Goal: Book appointment/travel/reservation

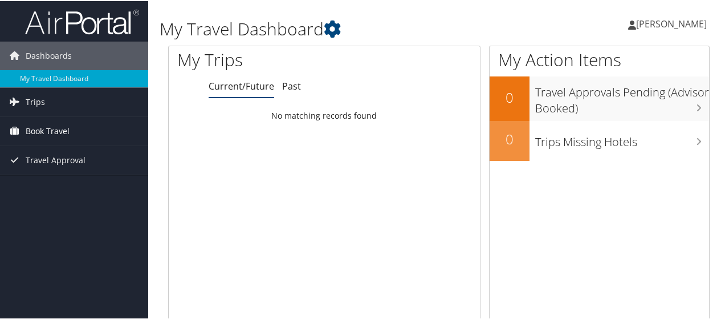
click at [75, 131] on link "Book Travel" at bounding box center [74, 130] width 148 height 29
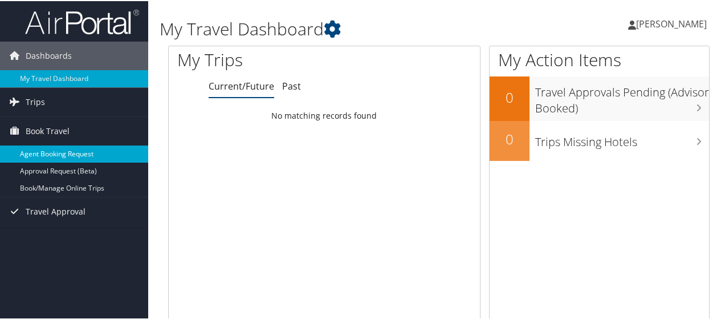
click at [78, 152] on link "Agent Booking Request" at bounding box center [74, 152] width 148 height 17
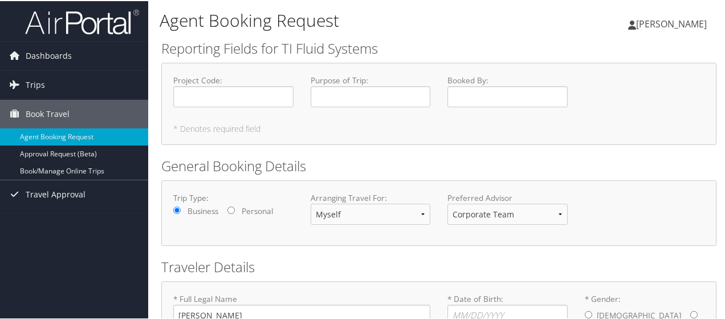
click at [225, 83] on label "Project Code : Required" at bounding box center [233, 90] width 120 height 33
click at [225, 85] on input "Project Code : Required" at bounding box center [233, 95] width 120 height 21
click at [224, 107] on div "Project Code : Required" at bounding box center [233, 95] width 137 height 42
click at [223, 103] on input "Project Code : Required" at bounding box center [233, 95] width 120 height 21
type input "70500"
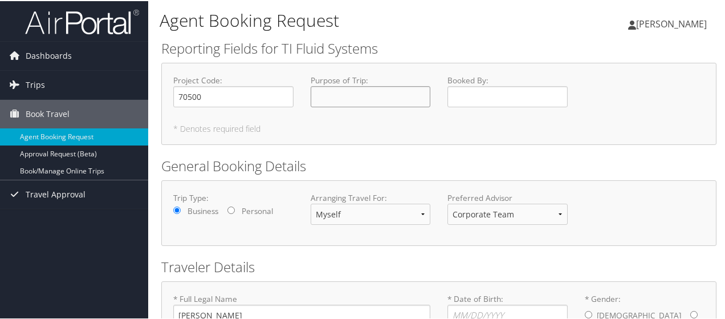
click at [351, 95] on input "Purpose of Trip : Required" at bounding box center [371, 95] width 120 height 21
type input "Business"
click at [493, 92] on input "Booked By : Required" at bounding box center [508, 95] width 120 height 21
type input "Salma Espinosa"
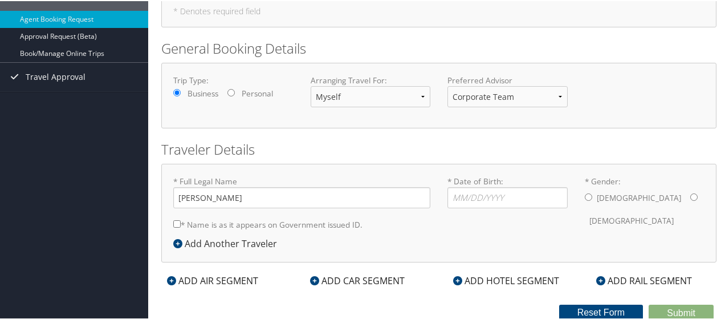
scroll to position [118, 0]
click at [471, 183] on label "* Date of Birth: Invalid Date" at bounding box center [508, 190] width 120 height 33
click at [471, 185] on input "* Date of Birth: Invalid Date" at bounding box center [508, 195] width 120 height 21
click at [255, 225] on label "* Name is as it appears on Government issued ID." at bounding box center [267, 222] width 189 height 21
click at [181, 225] on input "* Name is as it appears on Government issued ID." at bounding box center [176, 221] width 7 height 7
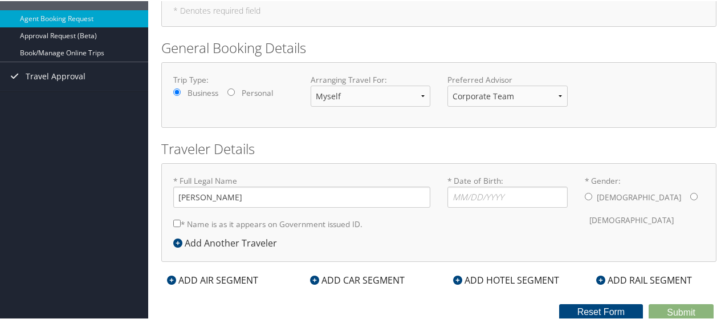
checkbox input "true"
click at [486, 193] on input "* Date of Birth: Invalid Date" at bounding box center [508, 195] width 120 height 21
type input "10/07/1996"
click at [628, 191] on div "Male Female" at bounding box center [645, 207] width 120 height 44
click at [691, 193] on input "* Gender: Male Female" at bounding box center [694, 195] width 7 height 7
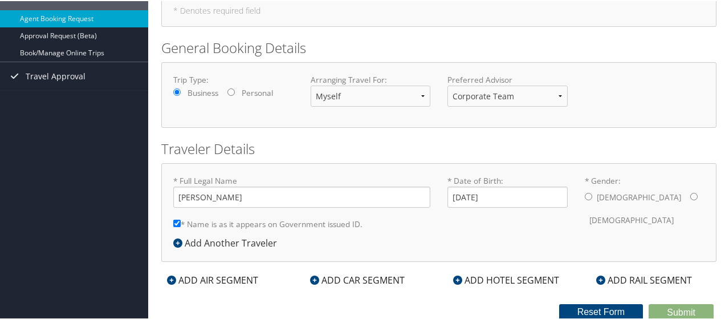
radio input "true"
click at [237, 283] on div "ADD AIR SEGMENT" at bounding box center [212, 279] width 103 height 14
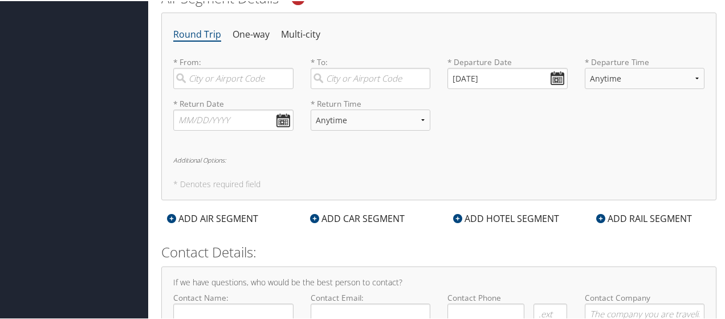
scroll to position [403, 0]
click at [242, 84] on input "search" at bounding box center [233, 76] width 120 height 21
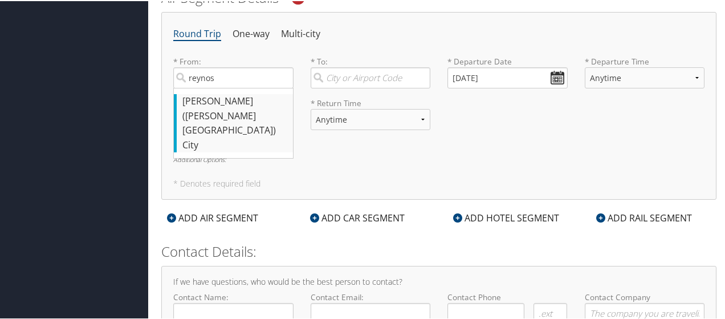
click at [233, 102] on div "Reynosa (REX Mexico)" at bounding box center [234, 115] width 105 height 44
click at [233, 87] on input "reynos" at bounding box center [233, 76] width 120 height 21
type input "Reynosa (REX Mexico)"
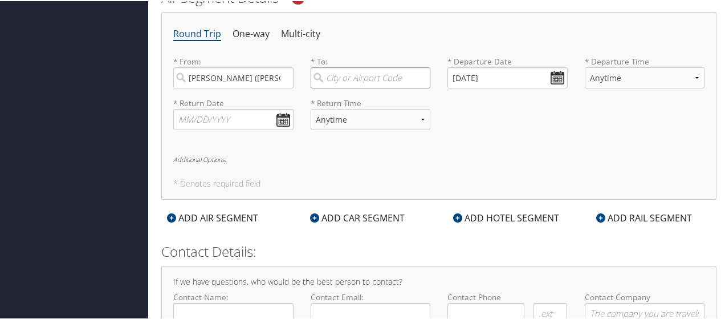
click at [376, 70] on input "search" at bounding box center [371, 76] width 120 height 21
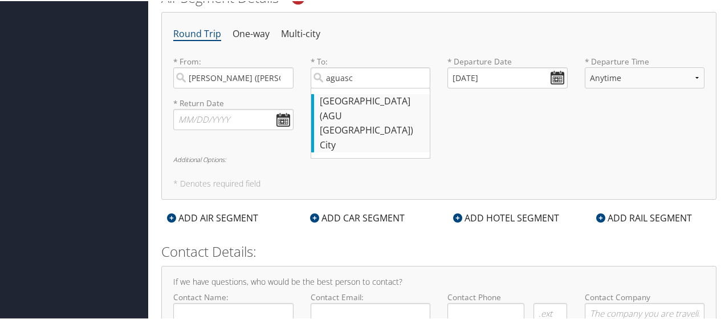
click at [374, 113] on div "Aguascalientes (AGU Mexico)" at bounding box center [372, 115] width 105 height 44
click at [374, 87] on input "aguasc" at bounding box center [371, 76] width 120 height 21
type input "Aguascalientes (AGU Mexico)"
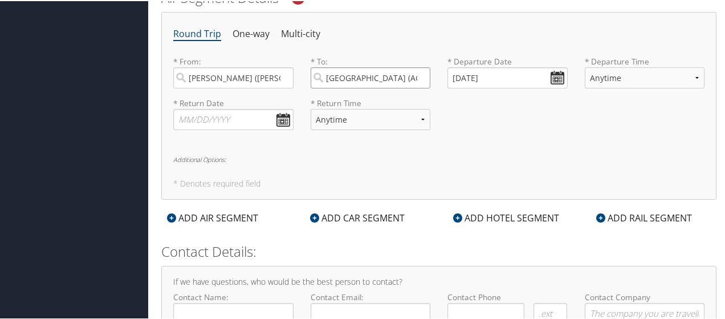
scroll to position [0, 16]
click at [557, 71] on input "08/29/2025" at bounding box center [508, 76] width 120 height 21
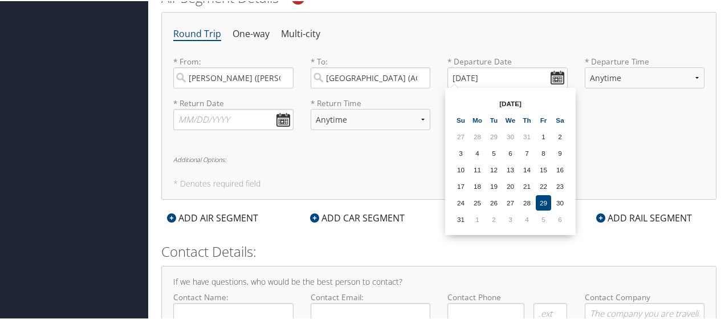
click at [547, 102] on th "Aug 2025" at bounding box center [511, 102] width 82 height 15
click at [547, 101] on th "Aug 2025" at bounding box center [511, 102] width 82 height 15
click at [529, 101] on th "Aug 2025" at bounding box center [511, 102] width 82 height 15
click at [506, 103] on th "Aug 2025" at bounding box center [511, 102] width 82 height 15
click at [514, 100] on th "Aug 2025" at bounding box center [511, 102] width 82 height 15
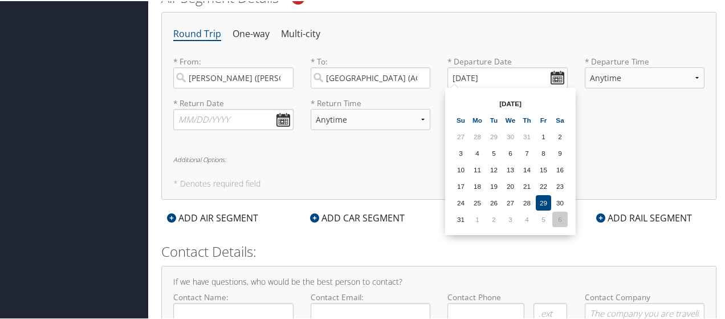
click at [559, 216] on td "6" at bounding box center [560, 217] width 15 height 15
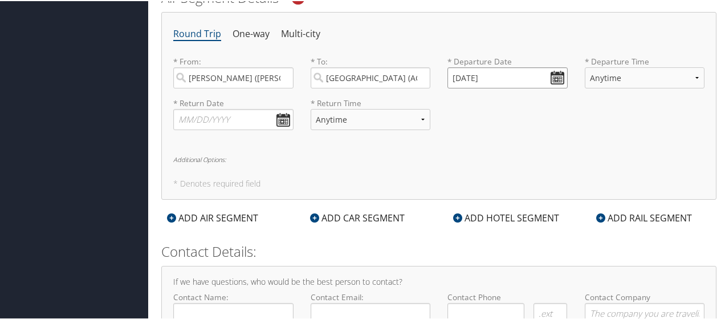
click at [557, 75] on input "09/06/2025" at bounding box center [508, 76] width 120 height 21
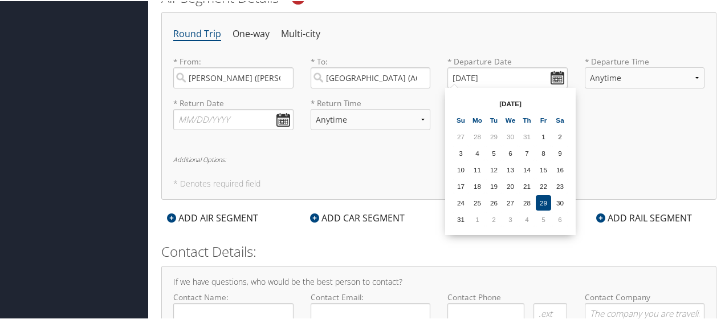
click at [513, 103] on th "Aug 2025" at bounding box center [511, 102] width 82 height 15
click at [481, 123] on th "Mo" at bounding box center [477, 118] width 15 height 15
click at [545, 121] on th "Fr" at bounding box center [543, 118] width 15 height 15
drag, startPoint x: 558, startPoint y: 120, endPoint x: 539, endPoint y: 166, distance: 49.9
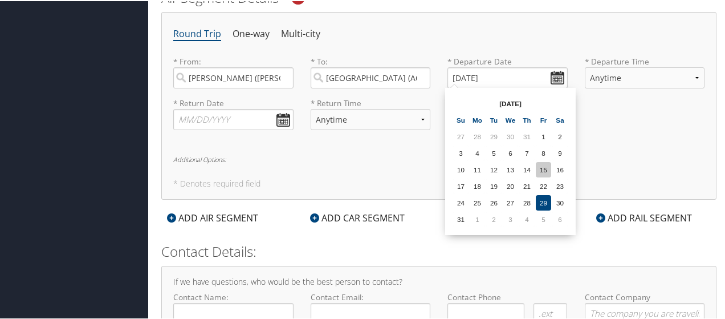
click at [559, 120] on th "Sa" at bounding box center [560, 118] width 15 height 15
click at [535, 221] on table "Aug 2025 Su Mo Tu We Th Fr Sa 27 28 29 30 31 1 2 3 4 5 6 7 8 9 10 11 12 13 14 1…" at bounding box center [510, 160] width 117 height 133
click at [527, 222] on td "4" at bounding box center [527, 217] width 15 height 15
click at [468, 76] on input "09/04/2025" at bounding box center [508, 76] width 120 height 21
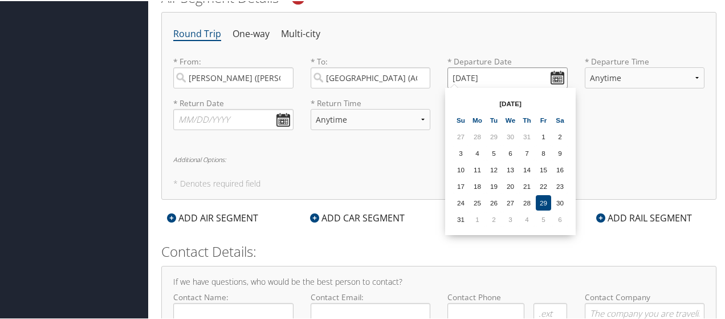
click at [468, 74] on input "09/04/2025" at bounding box center [508, 76] width 120 height 21
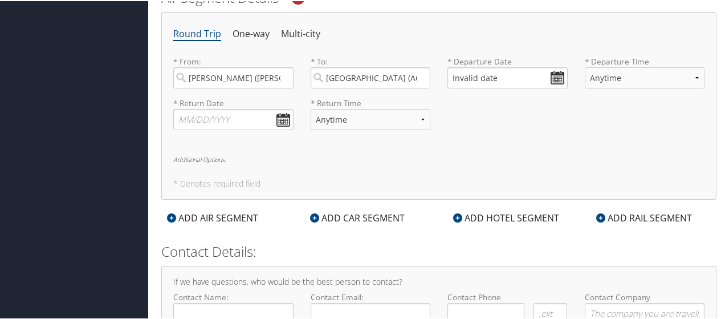
click at [545, 88] on div "* Departure Date Invalid date Dates must be valid" at bounding box center [507, 76] width 137 height 42
click at [554, 79] on input "Invalid date" at bounding box center [508, 76] width 120 height 21
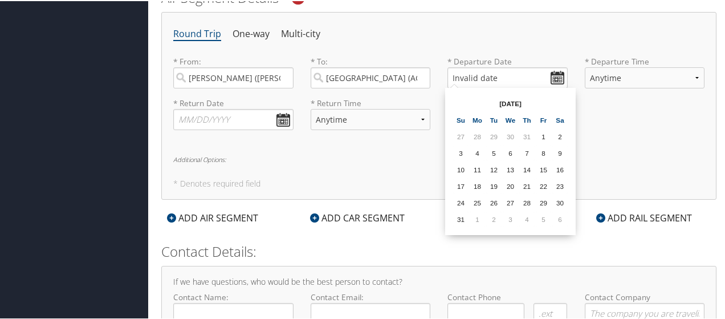
click at [565, 225] on td "6" at bounding box center [560, 217] width 15 height 15
click at [472, 76] on input "09/06/2025" at bounding box center [508, 76] width 120 height 21
click at [470, 76] on input "09/06/2025" at bounding box center [508, 76] width 120 height 21
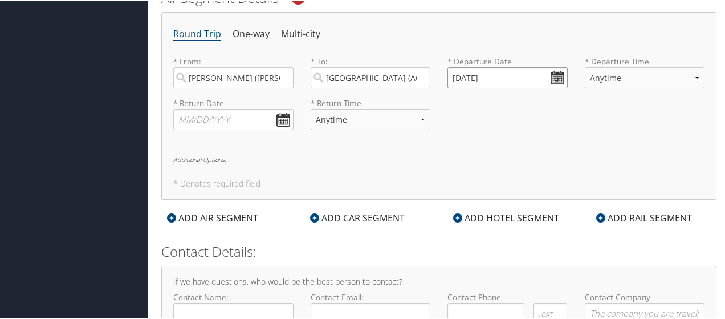
click at [470, 76] on input "09/06/2025" at bounding box center [508, 76] width 120 height 21
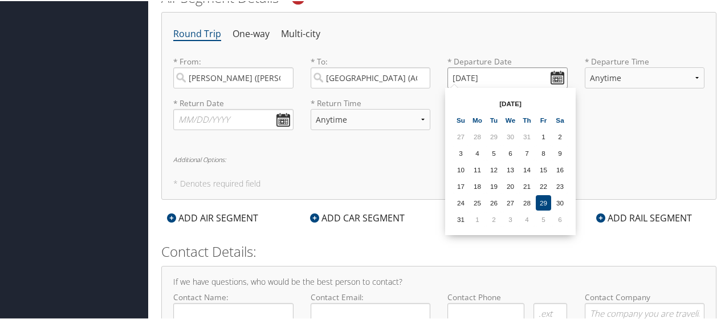
click at [468, 76] on input "09/06/2025" at bounding box center [508, 76] width 120 height 21
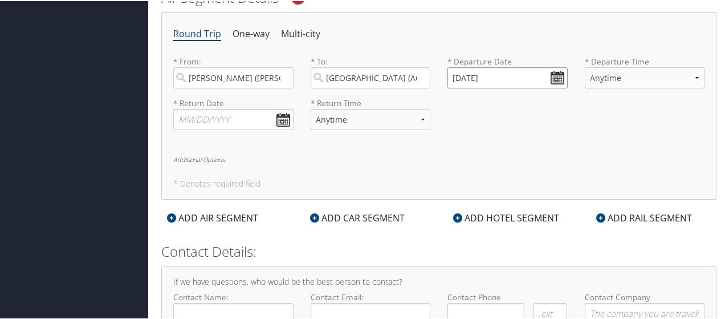
click at [470, 73] on input "09/26/2025" at bounding box center [508, 76] width 120 height 21
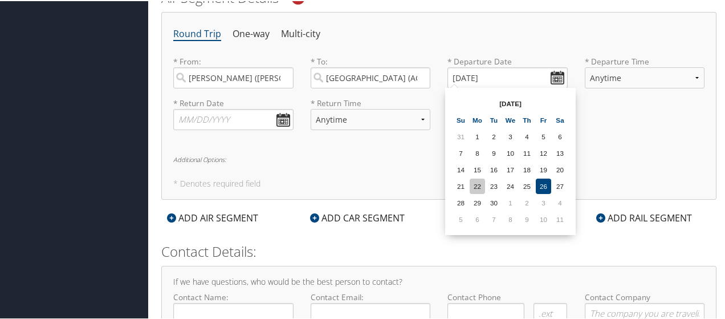
click at [479, 188] on td "22" at bounding box center [477, 184] width 15 height 15
type input "09/22/2025"
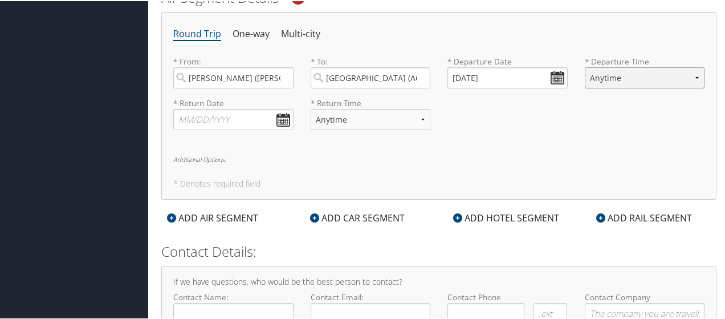
click at [635, 83] on select "Anytime Early Morning (5AM-7AM) Morning (7AM-12PM) Afternoon (12PM-5PM) Evening…" at bounding box center [645, 76] width 120 height 21
click at [585, 66] on select "Anytime Early Morning (5AM-7AM) Morning (7AM-12PM) Afternoon (12PM-5PM) Evening…" at bounding box center [645, 76] width 120 height 21
click at [630, 74] on select "Anytime Early Morning (5AM-7AM) Morning (7AM-12PM) Afternoon (12PM-5PM) Evening…" at bounding box center [645, 76] width 120 height 21
select select "5AM-7AM"
click at [585, 66] on select "Anytime Early Morning (5AM-7AM) Morning (7AM-12PM) Afternoon (12PM-5PM) Evening…" at bounding box center [645, 76] width 120 height 21
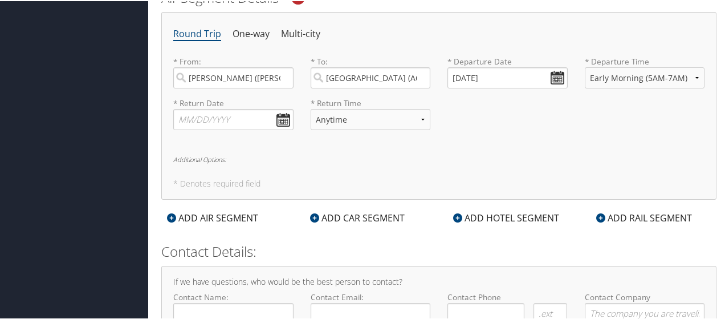
click at [592, 124] on div "* Return Date Dates must be valid * Return Time Anytime Early Morning (5AM-7AM)…" at bounding box center [439, 117] width 549 height 42
click at [232, 115] on input "text" at bounding box center [233, 118] width 120 height 21
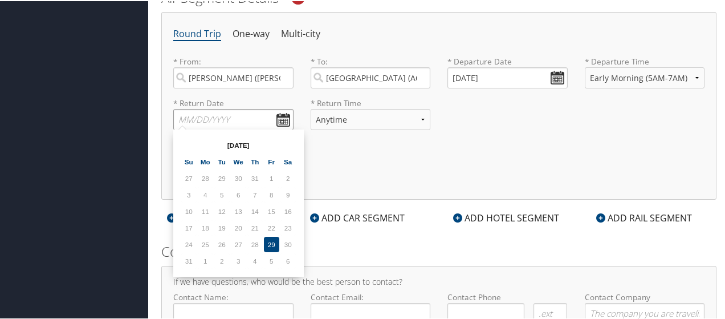
click at [282, 116] on input "text" at bounding box center [233, 118] width 120 height 21
click at [289, 259] on td "6" at bounding box center [288, 259] width 15 height 15
click at [282, 256] on td "6" at bounding box center [288, 259] width 15 height 15
click at [262, 253] on table "Aug 2025 Su Mo Tu We Th Fr Sa 27 28 29 30 31 1 2 3 4 5 6 7 8 9 10 11 12 13 14 1…" at bounding box center [238, 201] width 117 height 133
click at [270, 237] on td "29" at bounding box center [271, 243] width 15 height 15
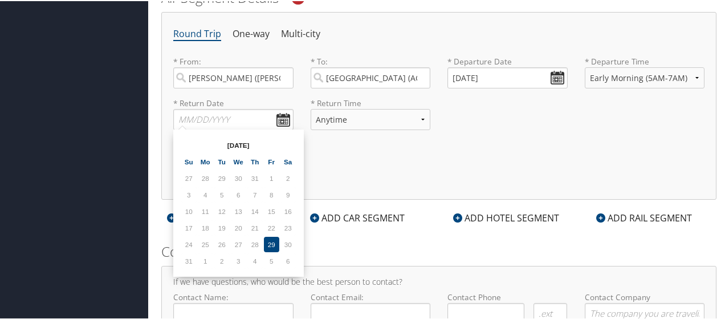
drag, startPoint x: 270, startPoint y: 231, endPoint x: 277, endPoint y: 253, distance: 22.6
click at [270, 232] on td "22" at bounding box center [271, 226] width 15 height 15
click at [275, 257] on td "5" at bounding box center [271, 259] width 15 height 15
click at [271, 257] on td "5" at bounding box center [271, 259] width 15 height 15
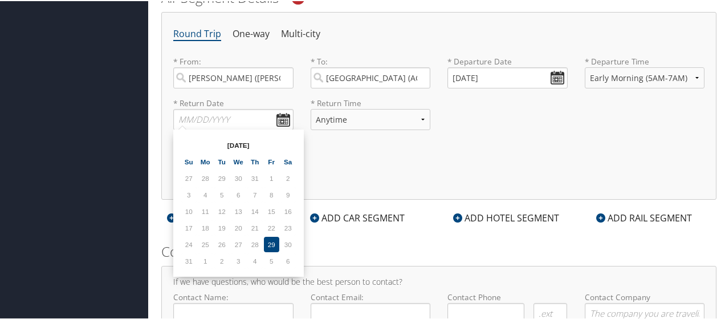
click at [274, 239] on td "29" at bounding box center [271, 243] width 15 height 15
click at [274, 241] on td "29" at bounding box center [271, 243] width 15 height 15
click at [273, 242] on td "29" at bounding box center [271, 243] width 15 height 15
click at [283, 256] on td "6" at bounding box center [288, 259] width 15 height 15
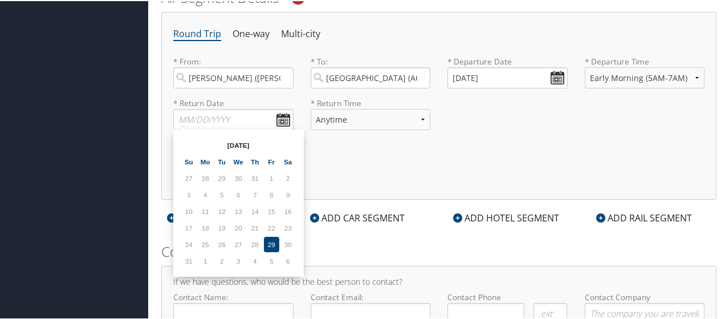
click at [286, 257] on td "6" at bounding box center [288, 259] width 15 height 15
click at [285, 177] on td "2" at bounding box center [288, 176] width 15 height 15
drag, startPoint x: 284, startPoint y: 175, endPoint x: 246, endPoint y: 136, distance: 54.8
click at [284, 175] on td "2" at bounding box center [288, 176] width 15 height 15
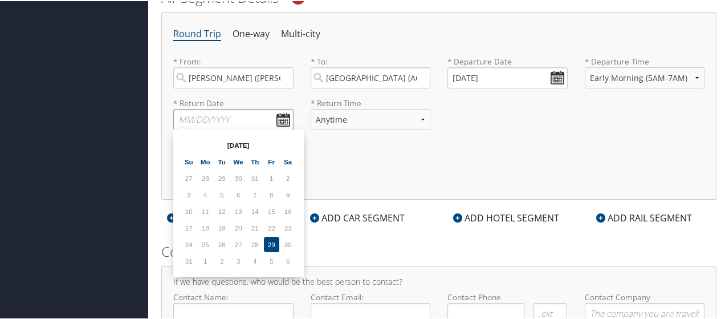
click at [223, 117] on input "text" at bounding box center [233, 118] width 120 height 21
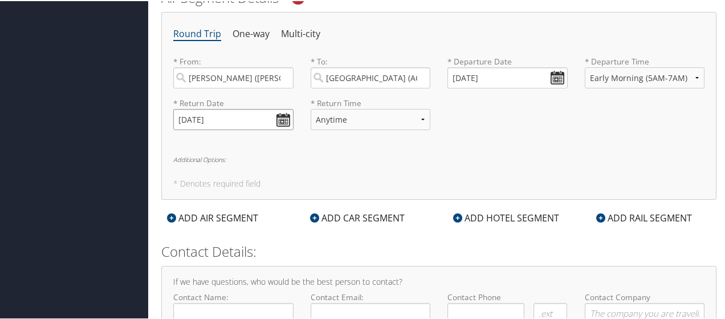
type input "09/25/2025"
click at [252, 148] on div "Round Trip One-way Multi-city * From: Reynosa (REX Mexico) Reynosa (REX Mexico)…" at bounding box center [438, 105] width 555 height 188
click at [292, 120] on div "* Return Date 09/25/2025 Dates must be valid" at bounding box center [233, 117] width 137 height 42
click at [283, 121] on input "09/25/2025" at bounding box center [233, 118] width 120 height 21
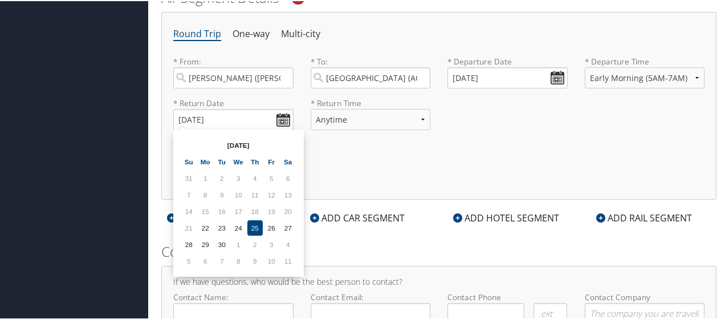
click at [255, 226] on td "25" at bounding box center [254, 226] width 15 height 15
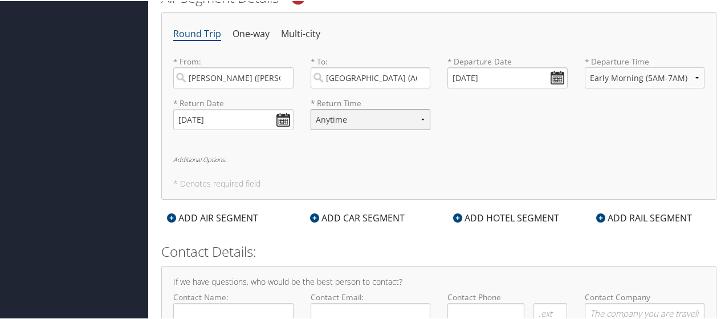
click at [365, 117] on select "Anytime Early Morning (5AM-7AM) Morning (7AM-12PM) Afternoon (12PM-5PM) Evening…" at bounding box center [371, 118] width 120 height 21
select select "5AM-7AM"
click at [311, 108] on select "Anytime Early Morning (5AM-7AM) Morning (7AM-12PM) Afternoon (12PM-5PM) Evening…" at bounding box center [371, 118] width 120 height 21
click at [463, 143] on div "Round Trip One-way Multi-city * From: Reynosa (REX Mexico) Reynosa (REX Mexico)…" at bounding box center [438, 105] width 555 height 188
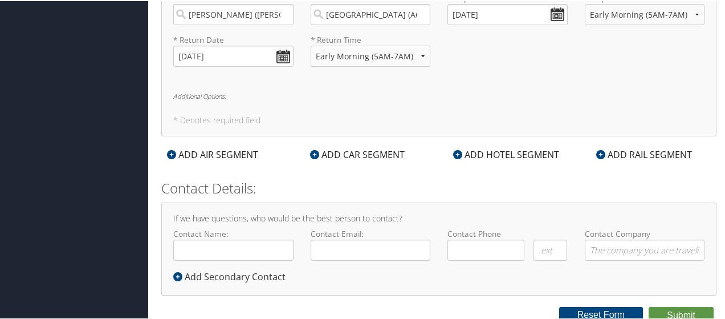
scroll to position [469, 0]
